Goal: Entertainment & Leisure: Consume media (video, audio)

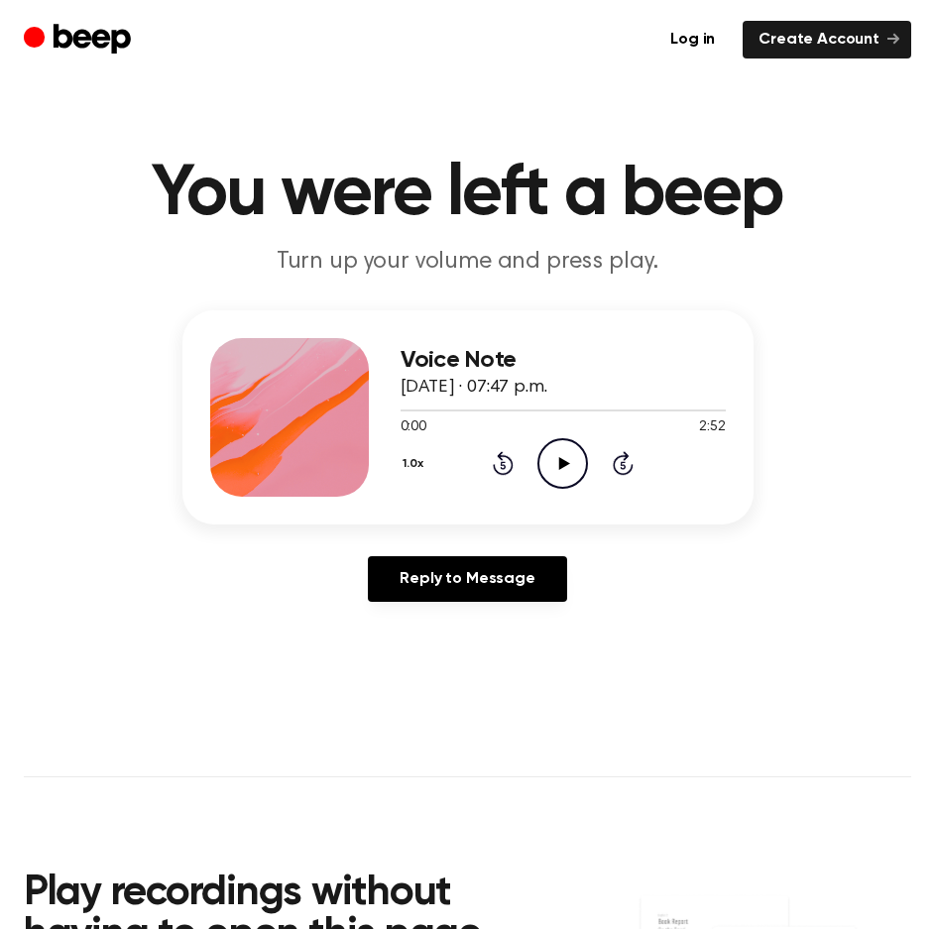
click at [561, 471] on icon "Play Audio" at bounding box center [562, 463] width 51 height 51
click at [555, 456] on icon "Pause Audio" at bounding box center [562, 463] width 51 height 51
click at [564, 473] on icon "Play Audio" at bounding box center [562, 463] width 51 height 51
click at [564, 473] on icon "Pause Audio" at bounding box center [562, 463] width 51 height 51
